Goal: Task Accomplishment & Management: Use online tool/utility

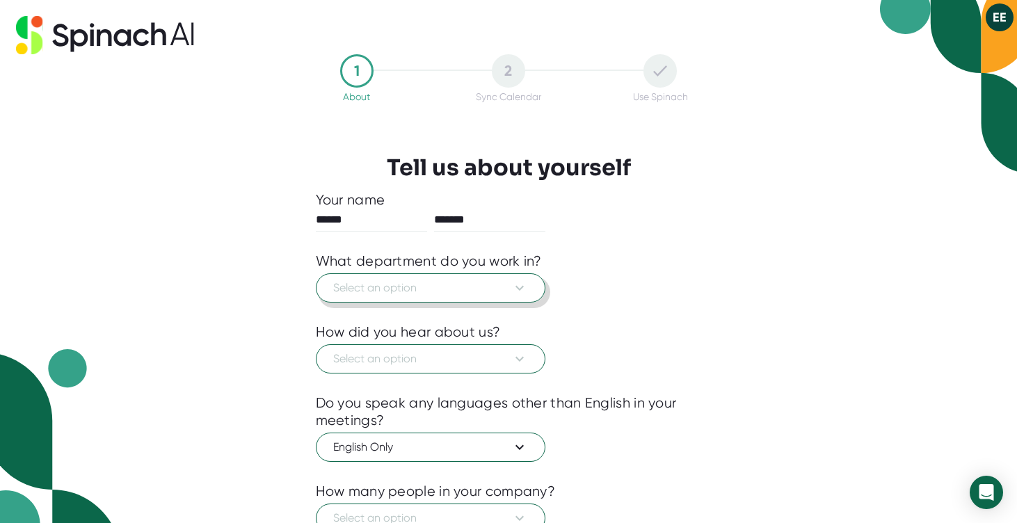
click at [387, 298] on button "Select an option" at bounding box center [430, 287] width 229 height 29
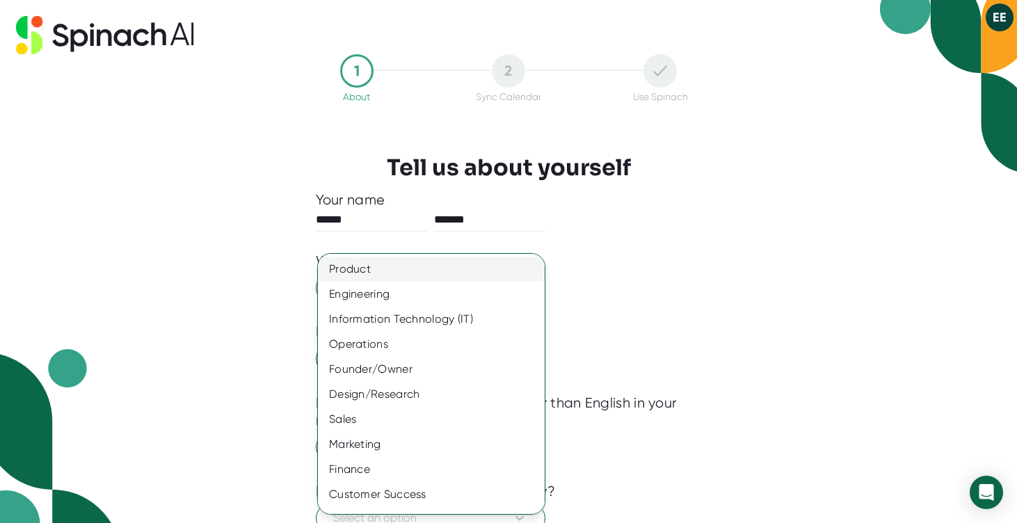
click at [348, 261] on div "Product" at bounding box center [431, 269] width 227 height 25
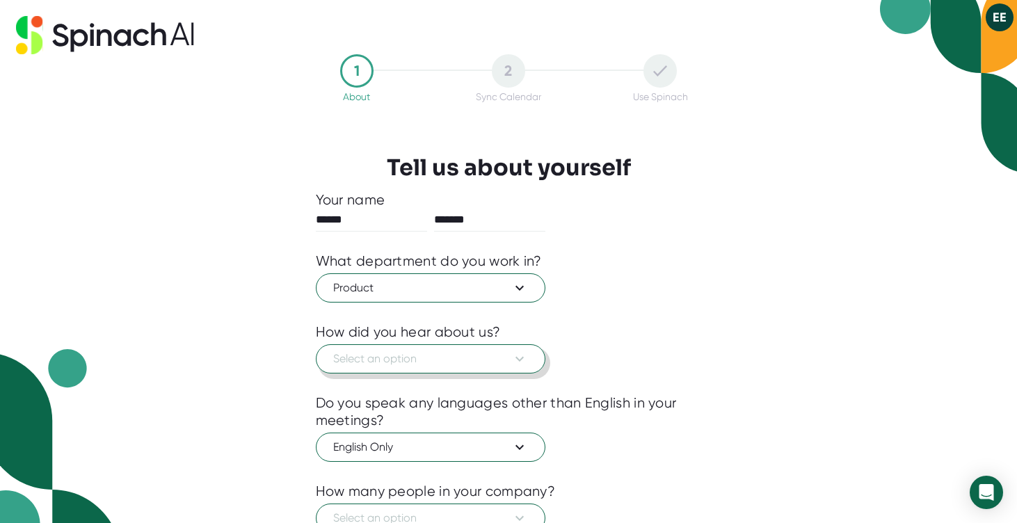
click at [375, 361] on span "Select an option" at bounding box center [430, 358] width 195 height 17
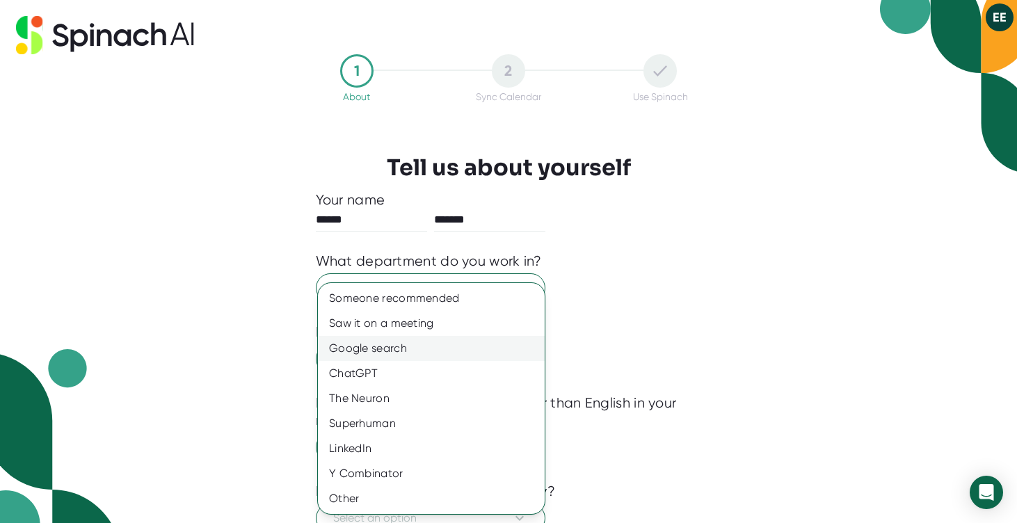
click at [368, 353] on div "Google search" at bounding box center [431, 348] width 227 height 25
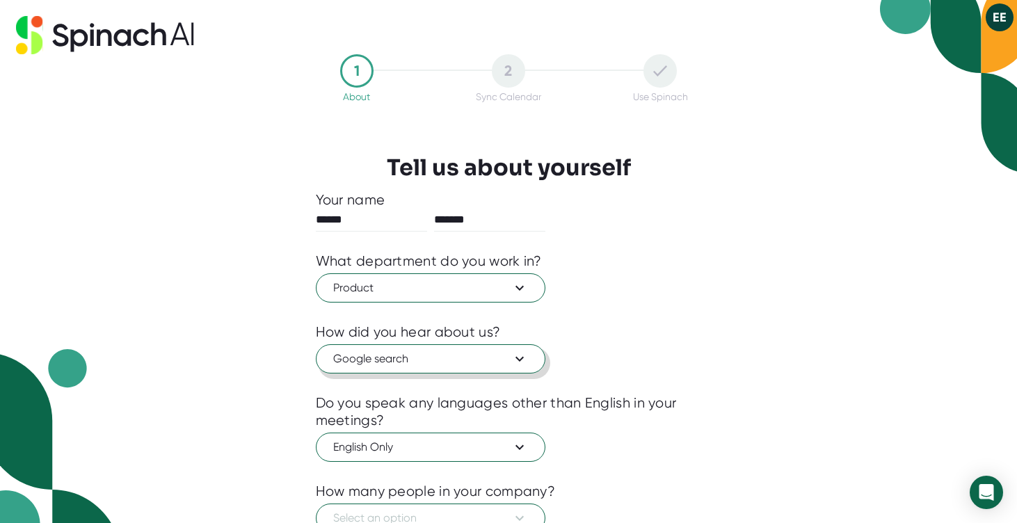
scroll to position [108, 0]
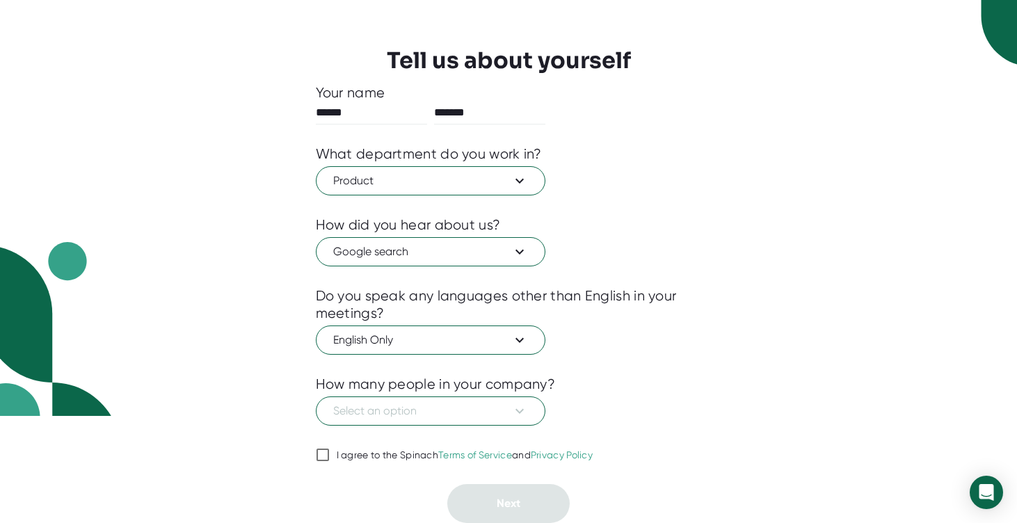
click at [324, 451] on input "I agree to the Spinach Terms of Service and Privacy Policy" at bounding box center [323, 454] width 14 height 17
checkbox input "true"
click at [366, 412] on span "Select an option" at bounding box center [430, 411] width 195 height 17
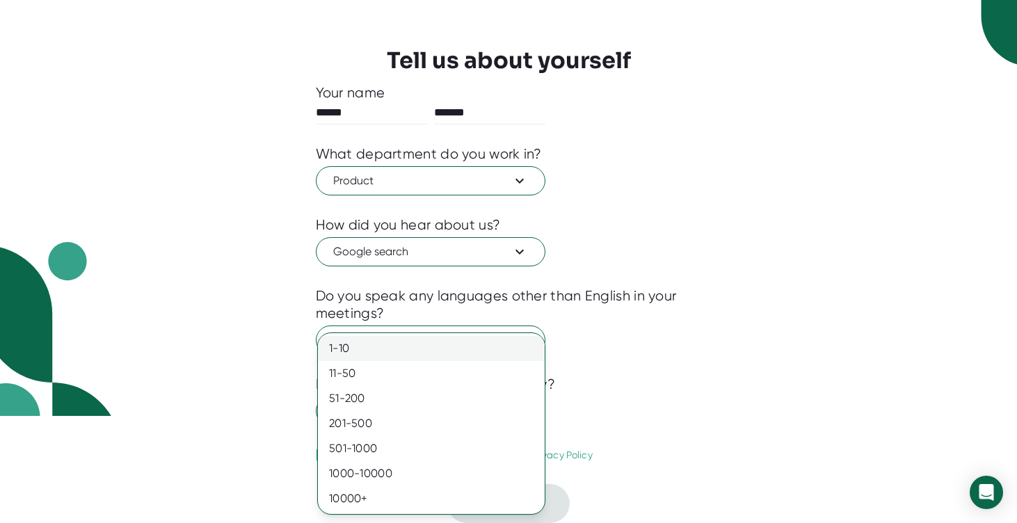
click at [348, 351] on div "1-10" at bounding box center [431, 348] width 227 height 25
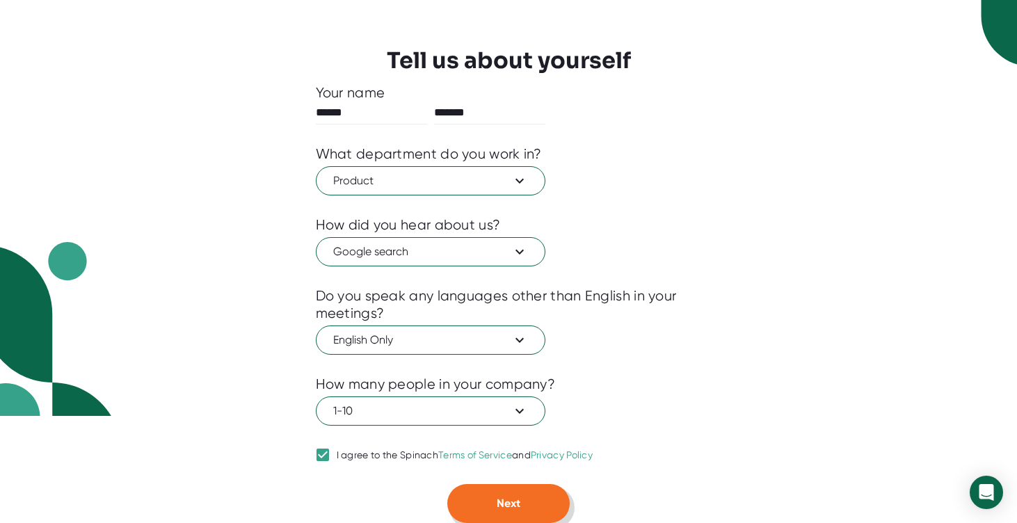
click at [501, 505] on span "Next" at bounding box center [508, 502] width 24 height 13
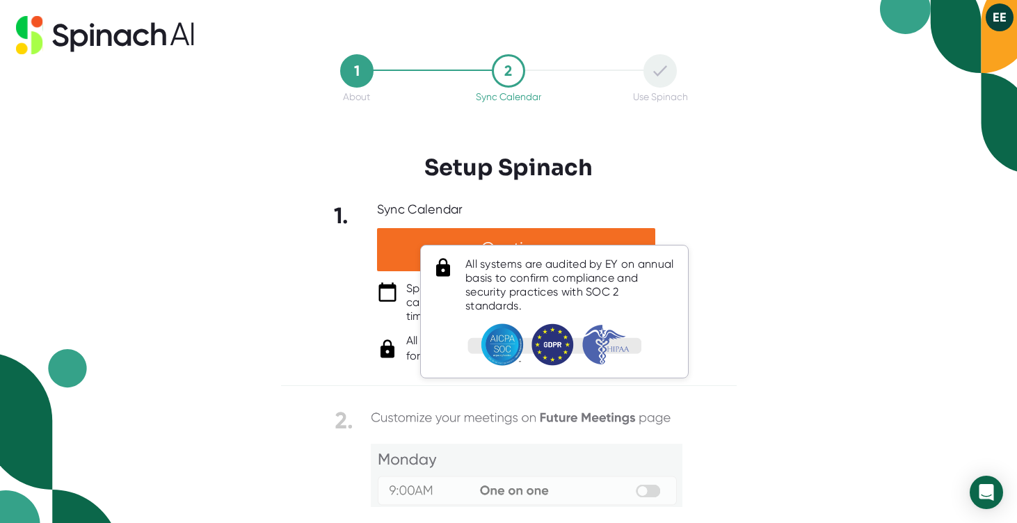
click at [499, 240] on div "All systems are audited by EY on annual basis to confirm compliance and securit…" at bounding box center [524, 311] width 220 height 159
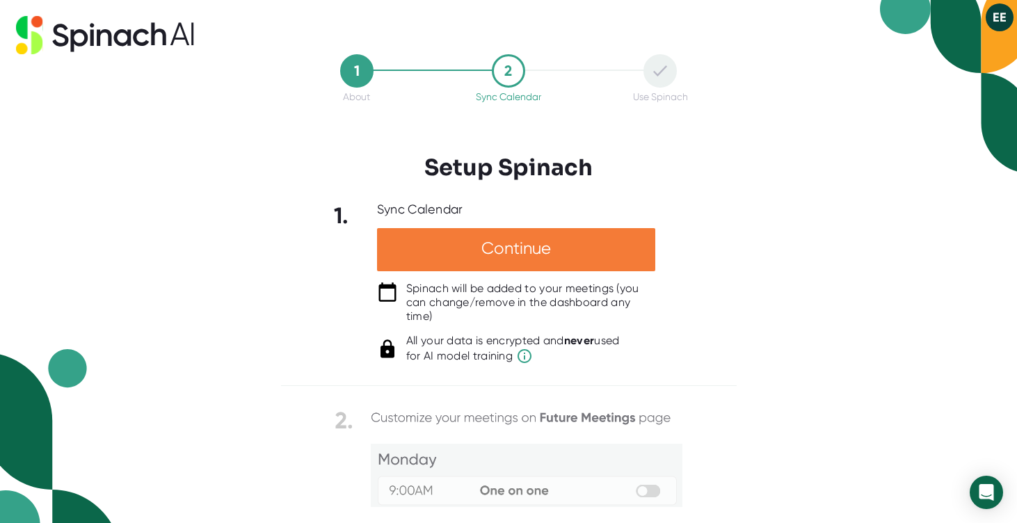
click at [416, 267] on div "Continue" at bounding box center [516, 249] width 278 height 43
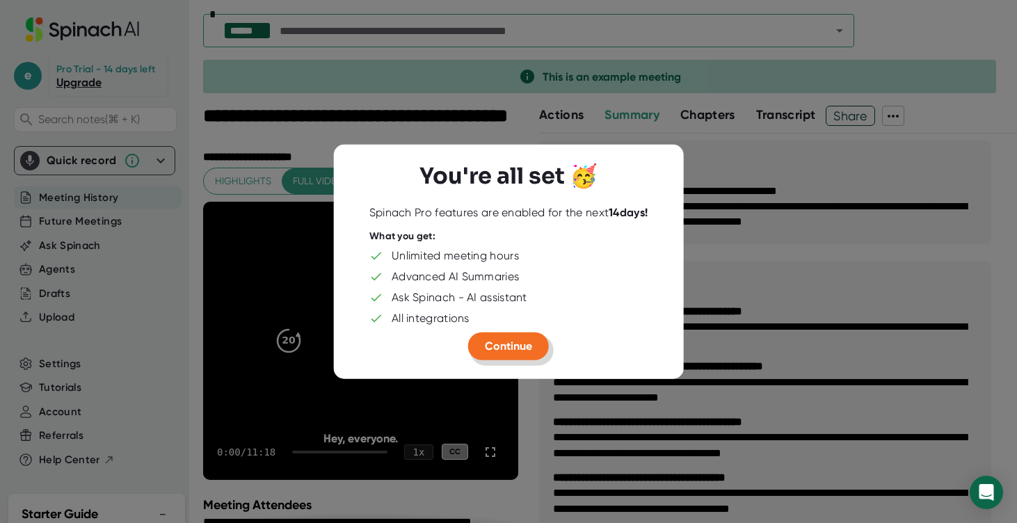
click at [487, 345] on span "Continue" at bounding box center [508, 345] width 47 height 13
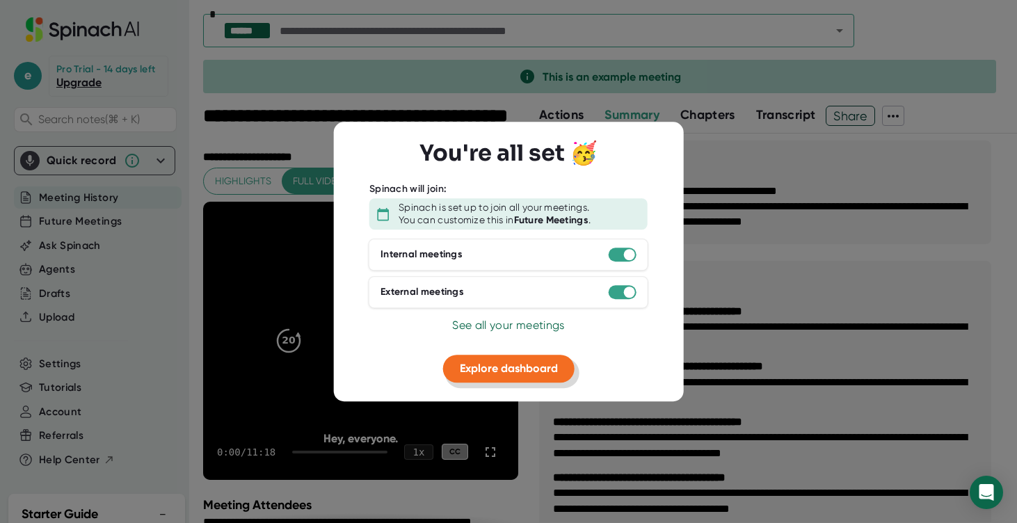
click at [535, 373] on span "Explore dashboard" at bounding box center [509, 368] width 98 height 13
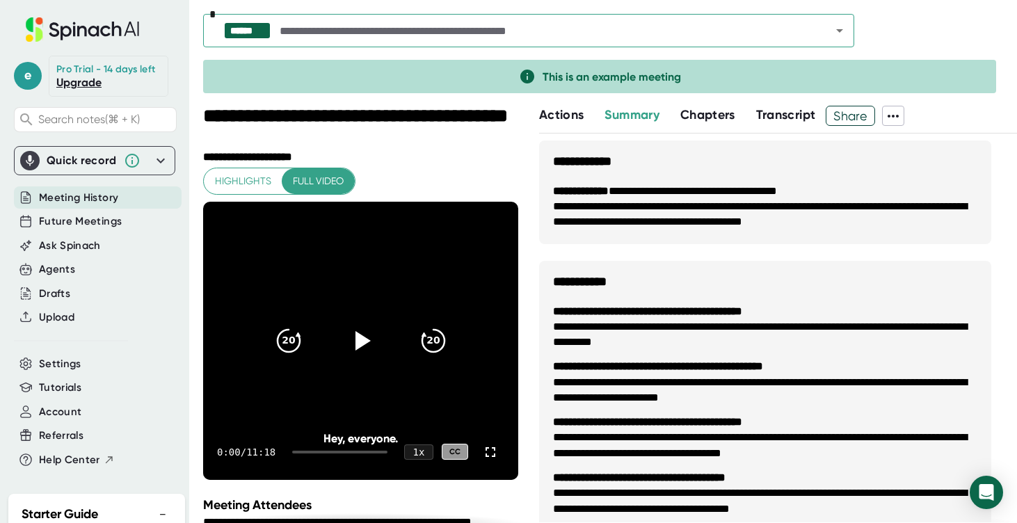
click at [49, 148] on div "Quick record" at bounding box center [94, 161] width 149 height 28
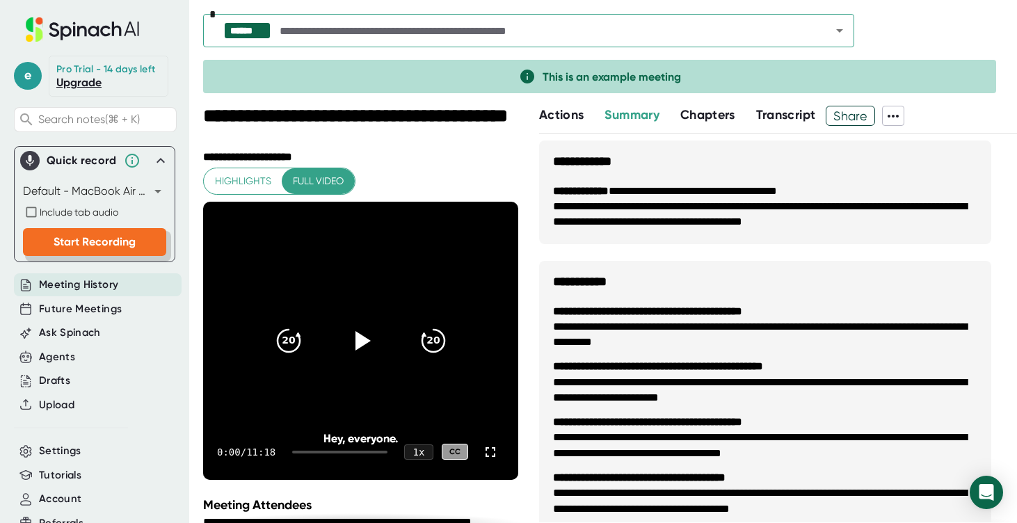
click at [82, 241] on span "Start Recording" at bounding box center [95, 241] width 82 height 13
